Goal: Task Accomplishment & Management: Manage account settings

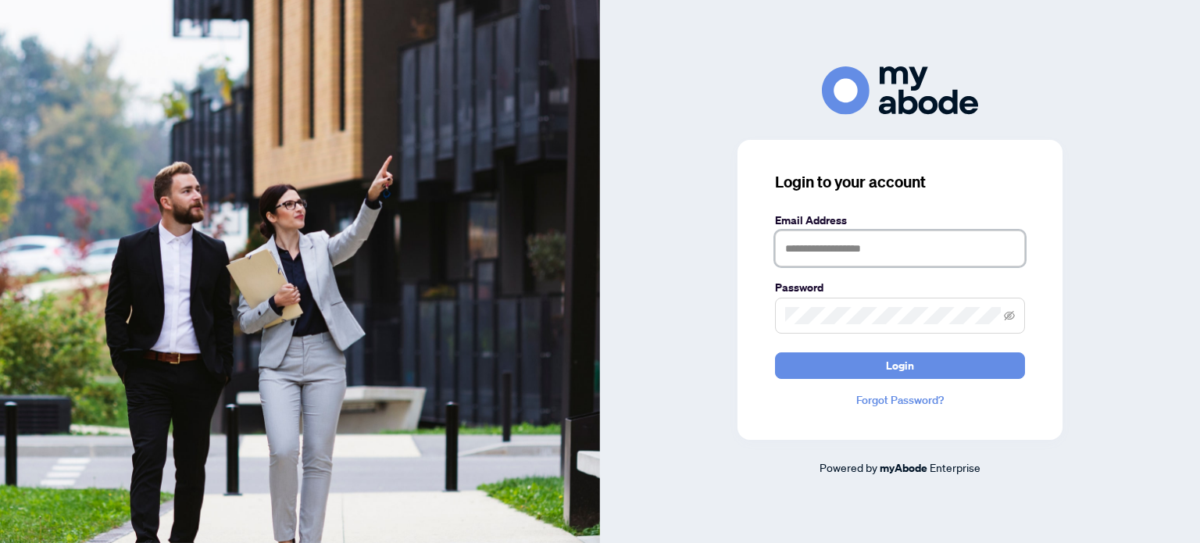
click at [922, 251] on input "text" at bounding box center [900, 248] width 250 height 36
type input "**********"
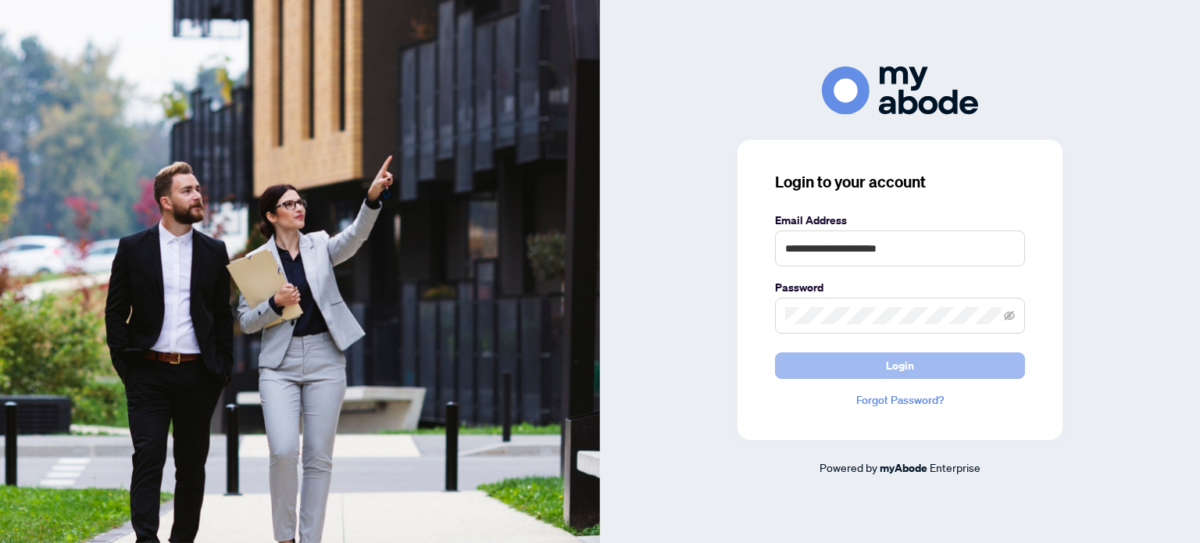
click at [822, 366] on button "Login" at bounding box center [900, 365] width 250 height 27
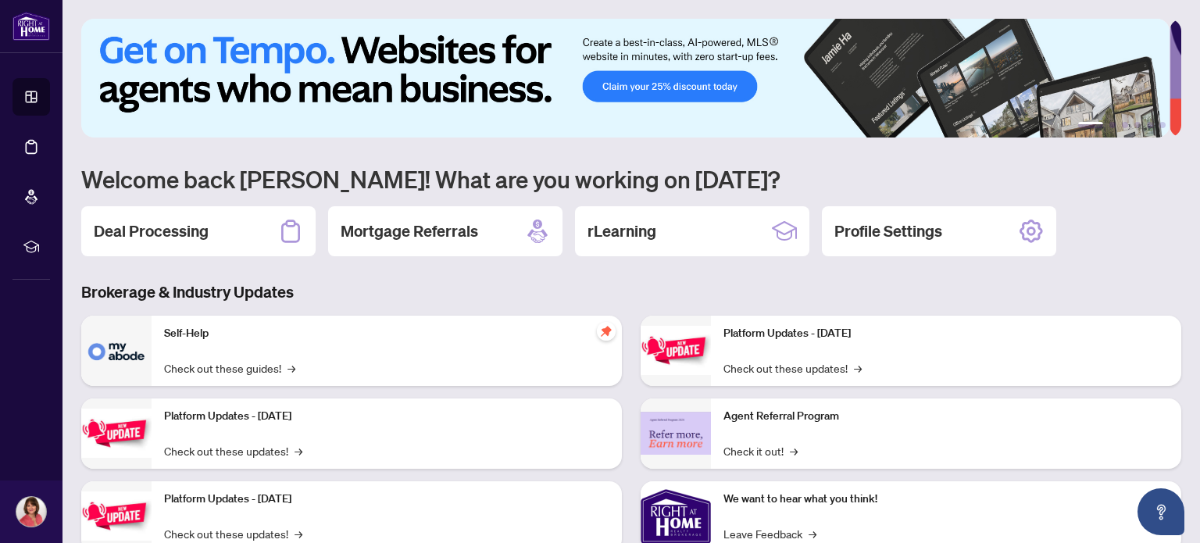
click at [166, 230] on h2 "Deal Processing" at bounding box center [151, 231] width 115 height 22
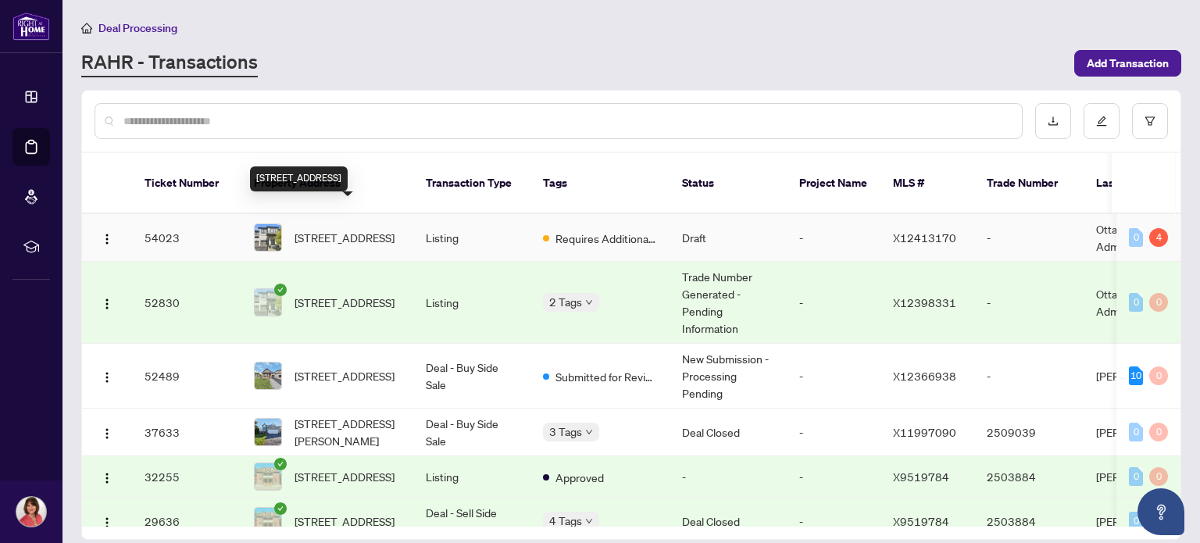
click at [343, 229] on span "507 Radiant Private, Ottawa, Ontario K2M 0M9, Canada" at bounding box center [344, 237] width 100 height 17
click at [385, 229] on span "507 Radiant Private, Ottawa, Ontario K2M 0M9, Canada" at bounding box center [344, 237] width 100 height 17
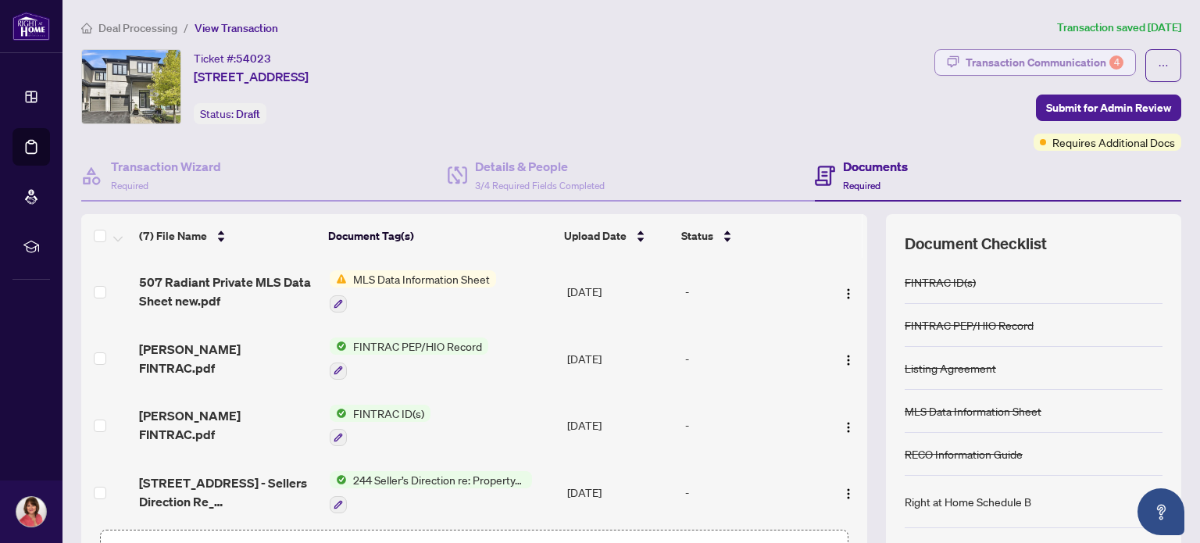
click at [1059, 57] on div "Transaction Communication 4" at bounding box center [1044, 62] width 158 height 25
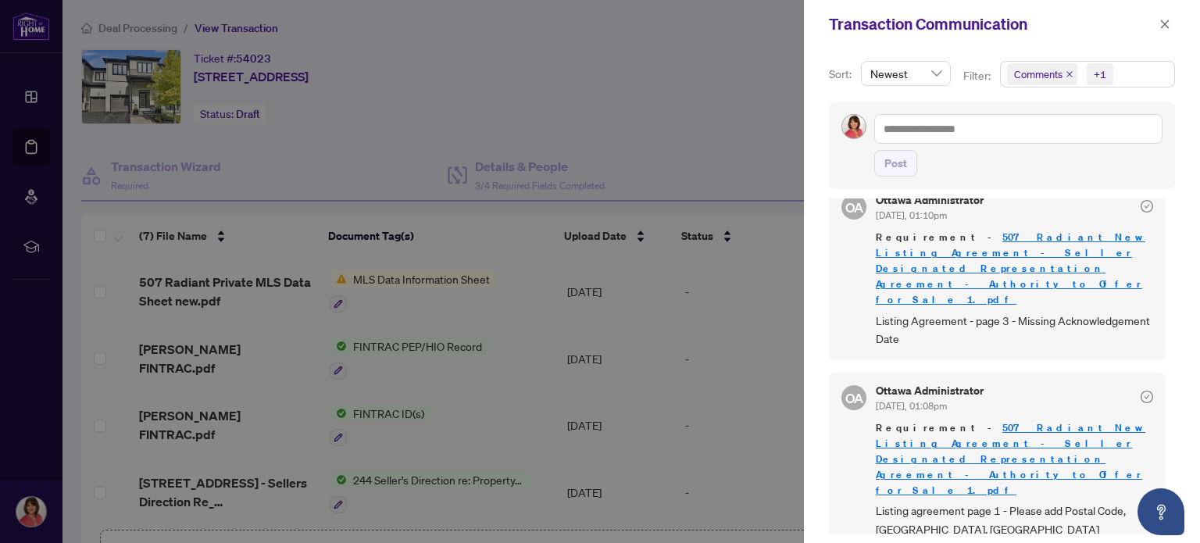
scroll to position [245, 0]
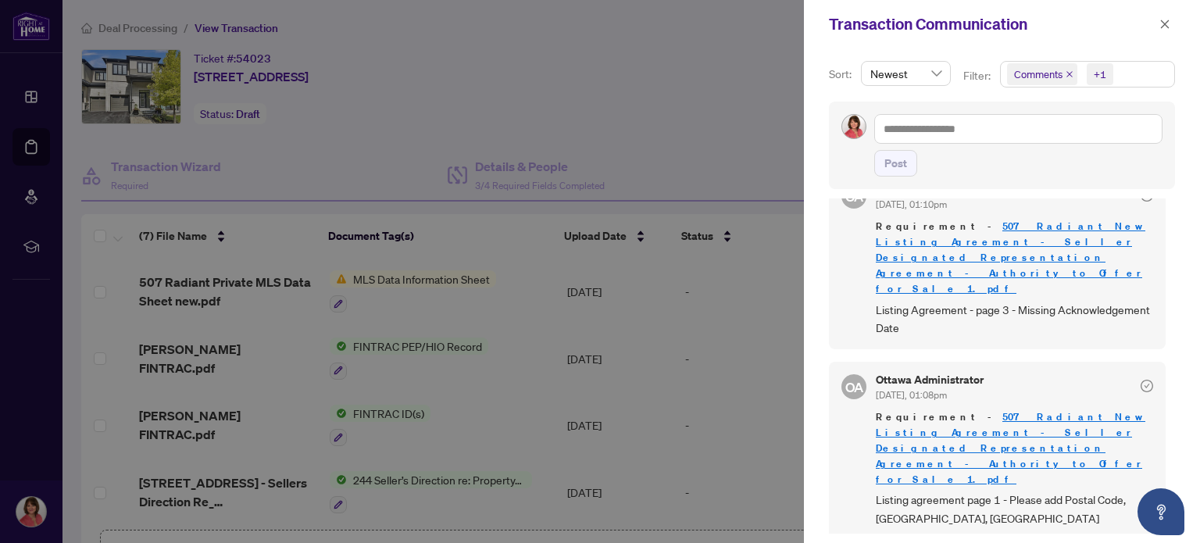
click at [728, 100] on div at bounding box center [600, 271] width 1200 height 543
click at [1163, 21] on icon "close" at bounding box center [1164, 24] width 11 height 11
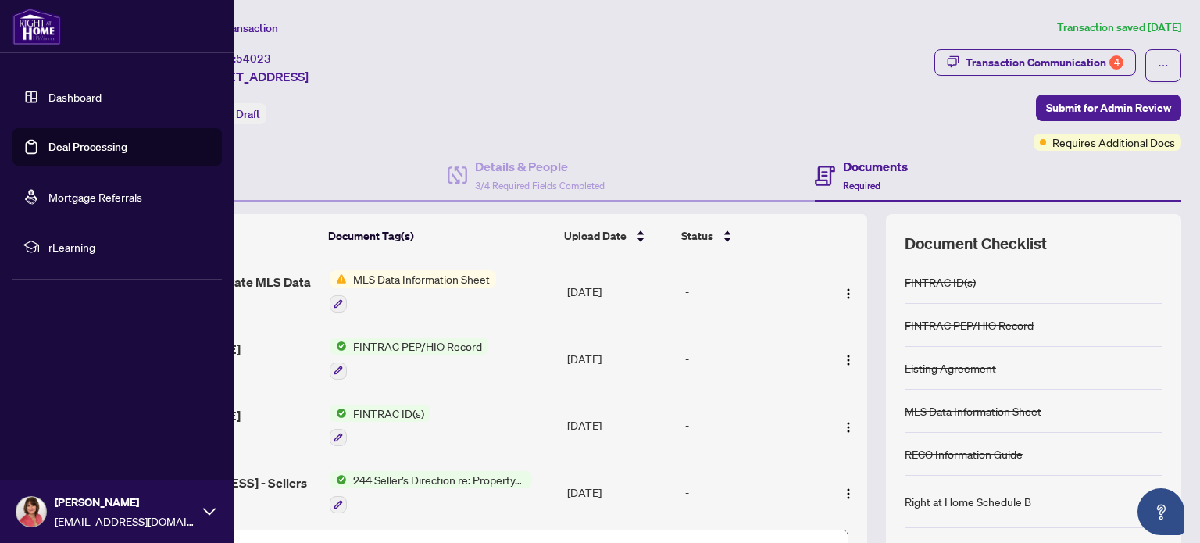
click at [65, 92] on link "Dashboard" at bounding box center [74, 97] width 53 height 14
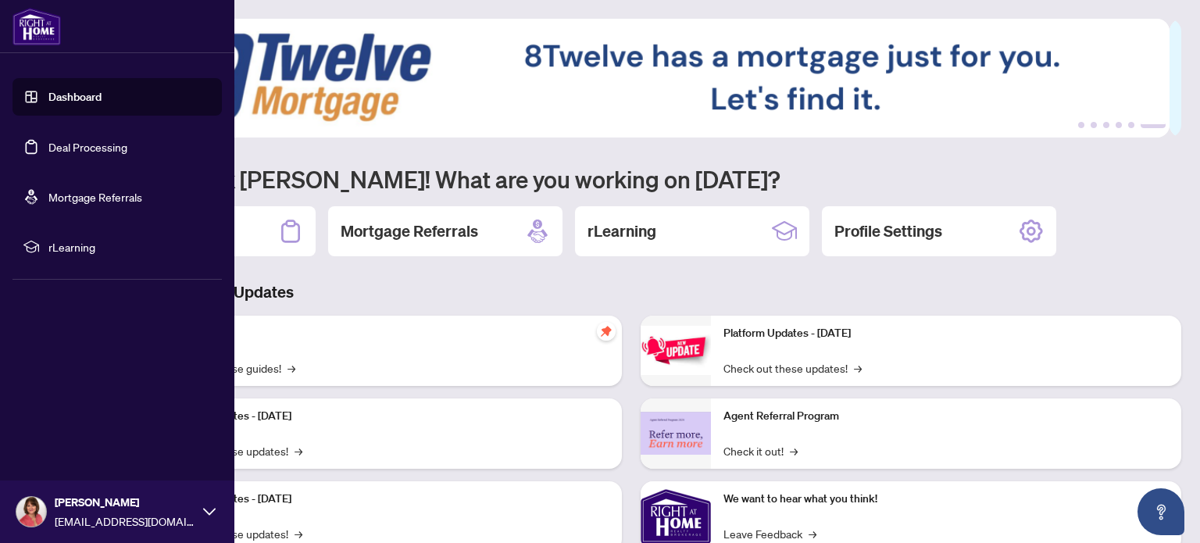
click at [73, 91] on link "Dashboard" at bounding box center [74, 97] width 53 height 14
click at [73, 93] on link "Dashboard" at bounding box center [74, 97] width 53 height 14
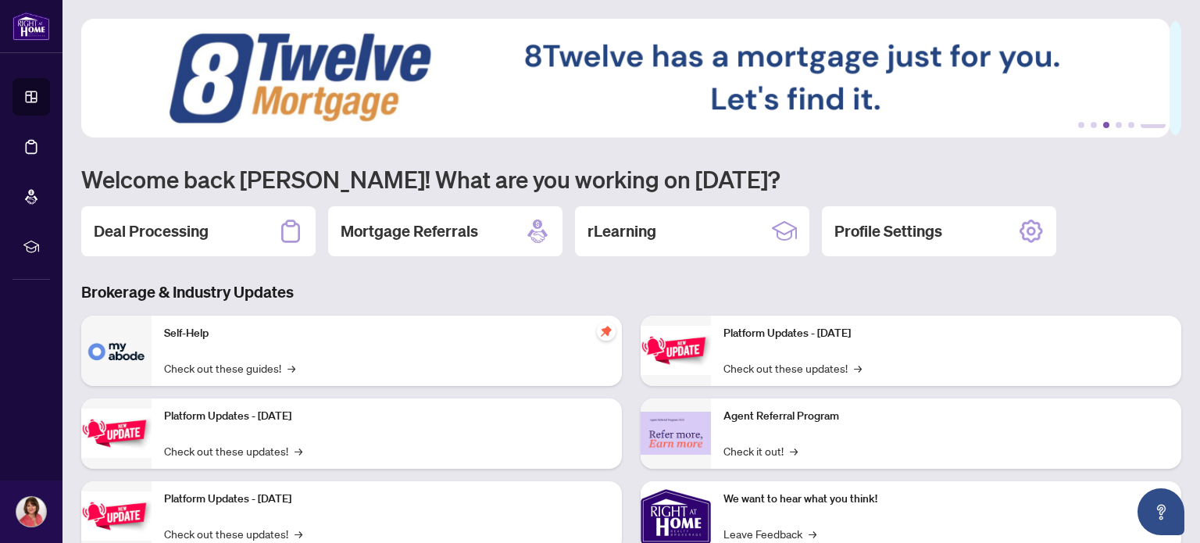
click at [1103, 124] on button "3" at bounding box center [1106, 125] width 6 height 6
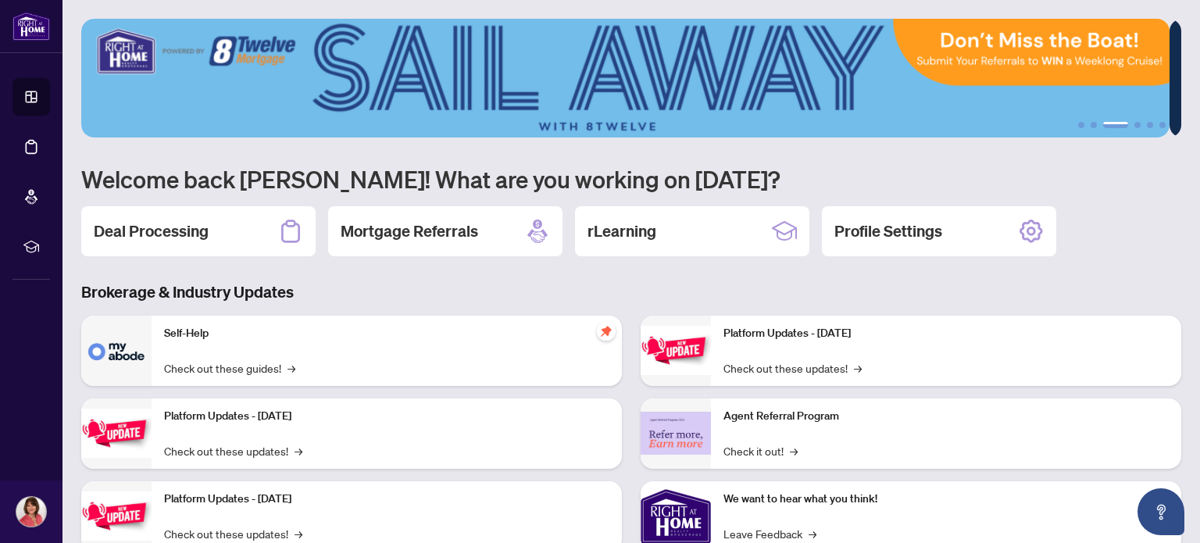
click at [1103, 122] on li "3" at bounding box center [1115, 125] width 25 height 6
click at [1134, 122] on button "4" at bounding box center [1137, 125] width 6 height 6
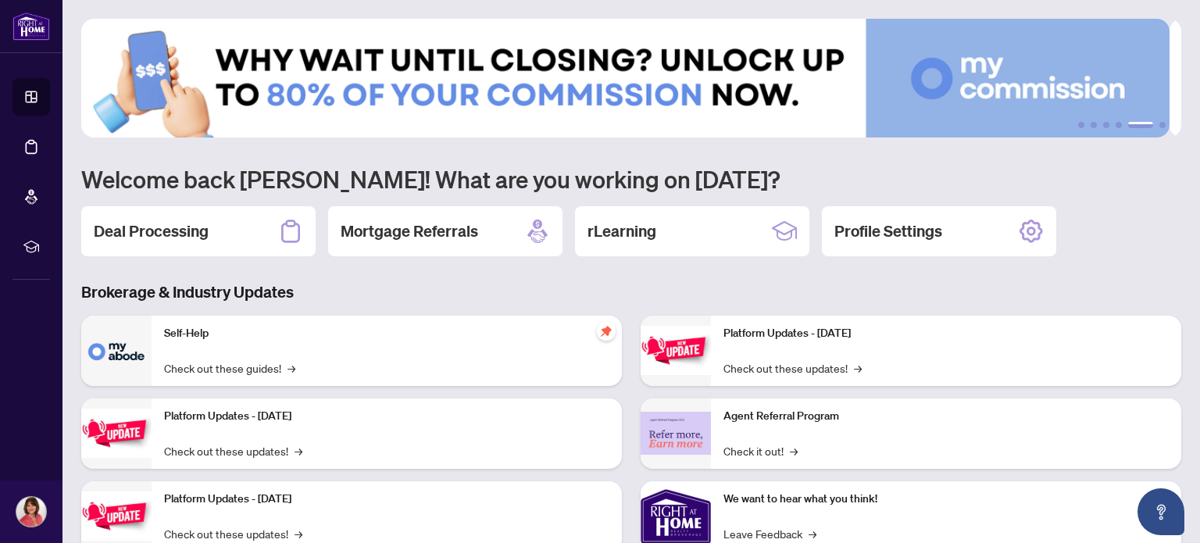
click at [569, 92] on img at bounding box center [625, 78] width 1088 height 119
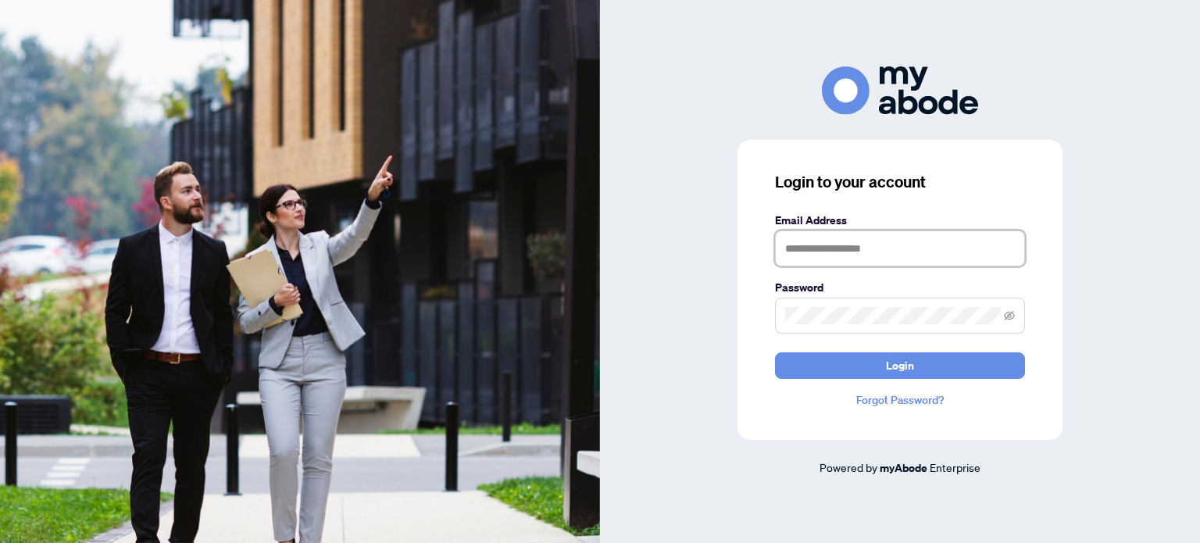
click at [868, 248] on input "text" at bounding box center [900, 248] width 250 height 36
type input "**********"
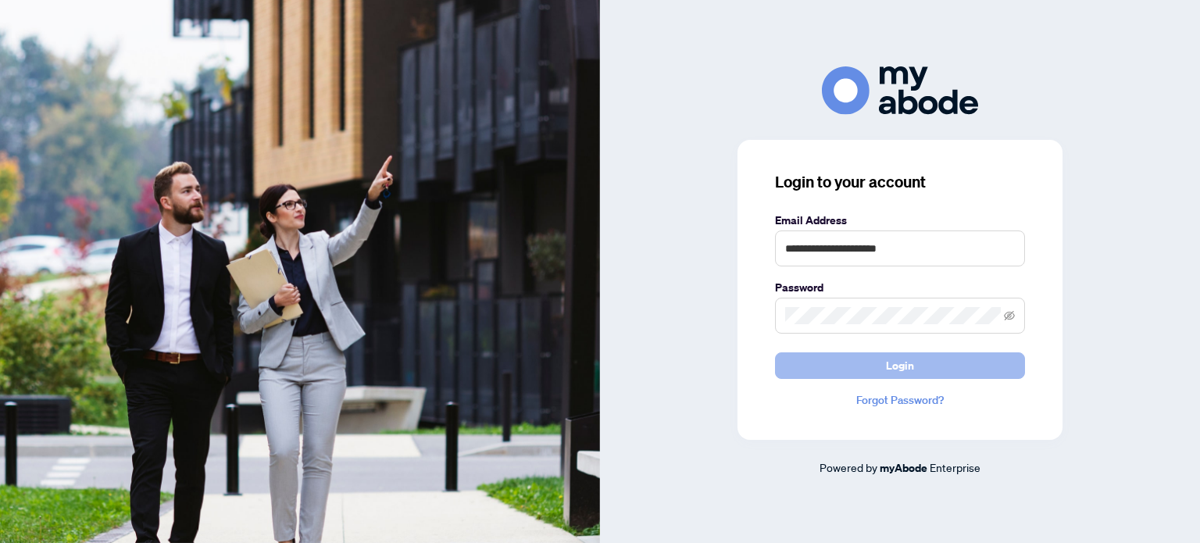
click at [793, 362] on button "Login" at bounding box center [900, 365] width 250 height 27
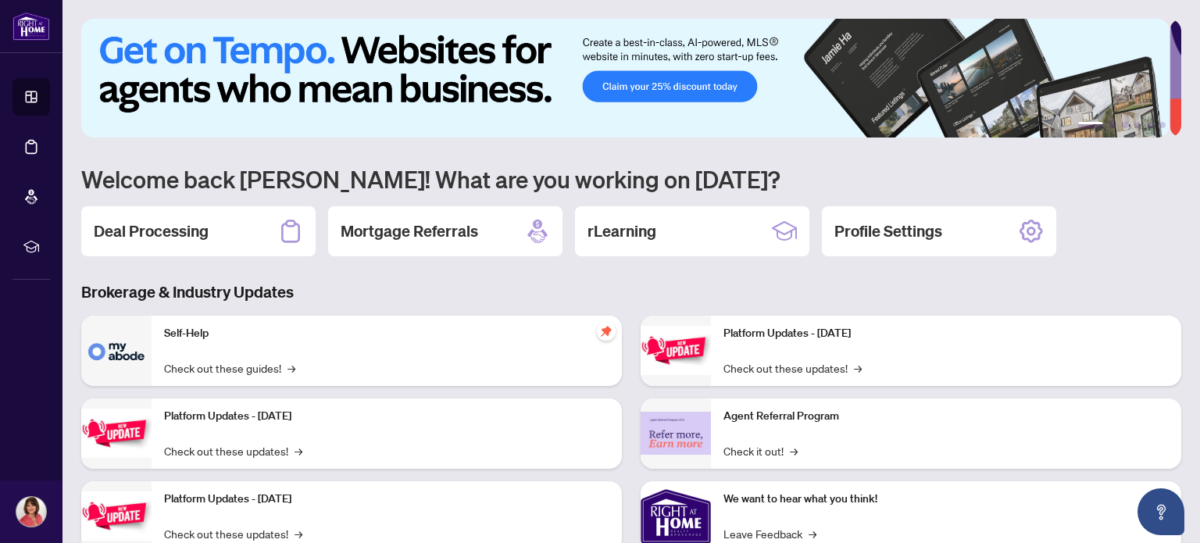
click at [1156, 70] on img at bounding box center [625, 78] width 1088 height 119
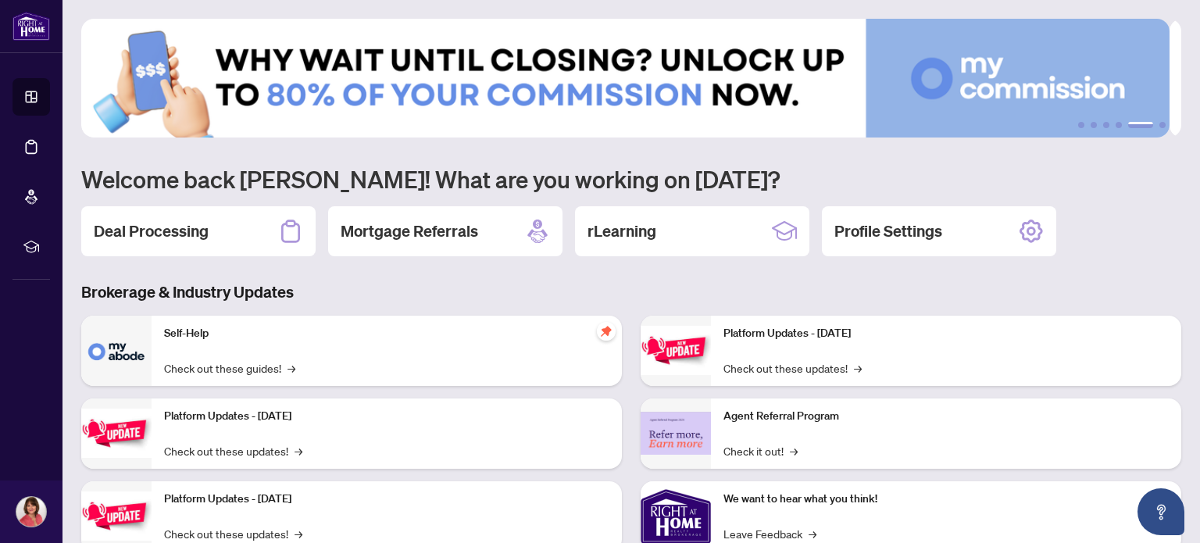
click at [993, 62] on img at bounding box center [625, 78] width 1088 height 119
